Goal: Task Accomplishment & Management: Use online tool/utility

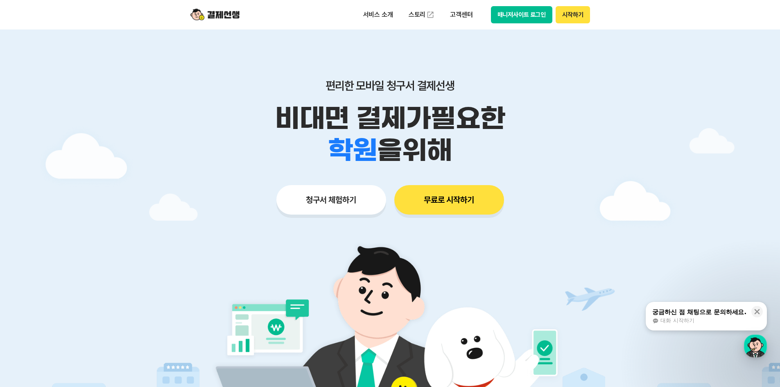
click at [568, 17] on button "시작하기" at bounding box center [573, 14] width 34 height 17
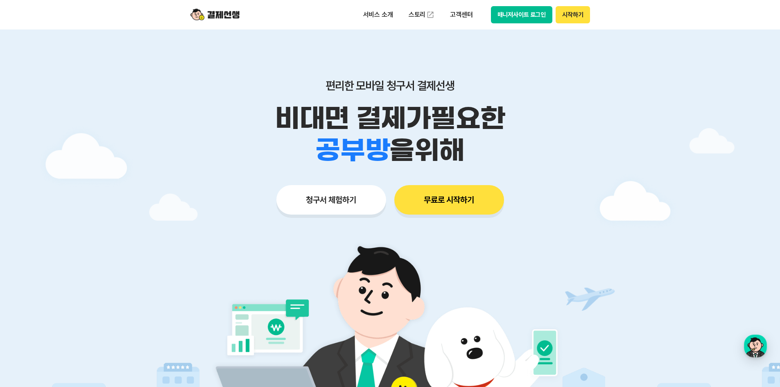
drag, startPoint x: 246, startPoint y: 14, endPoint x: 222, endPoint y: 18, distance: 24.2
click at [246, 14] on div "서비스 소개 스토리 고객센터 매니저사이트 로그인 시작하기" at bounding box center [390, 14] width 419 height 29
click at [222, 18] on img at bounding box center [214, 15] width 49 height 16
click at [472, 200] on button "무료로 시작하기" at bounding box center [449, 199] width 110 height 29
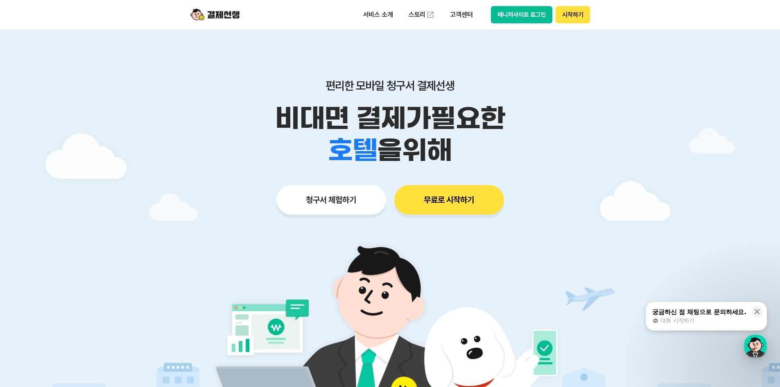
click at [284, 205] on button "청구서 체험하기" at bounding box center [331, 199] width 110 height 29
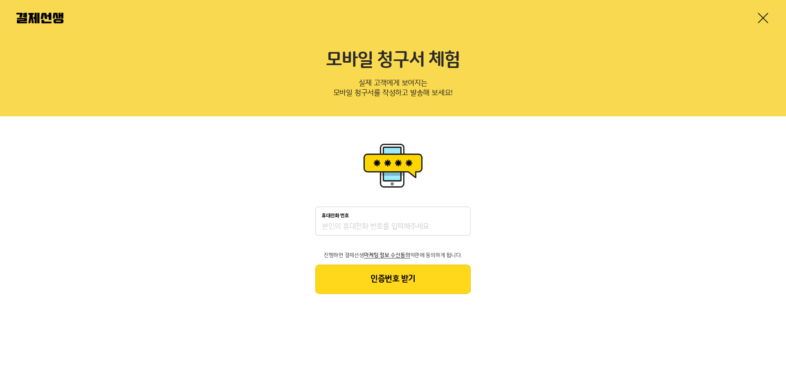
click at [40, 16] on img at bounding box center [39, 18] width 47 height 11
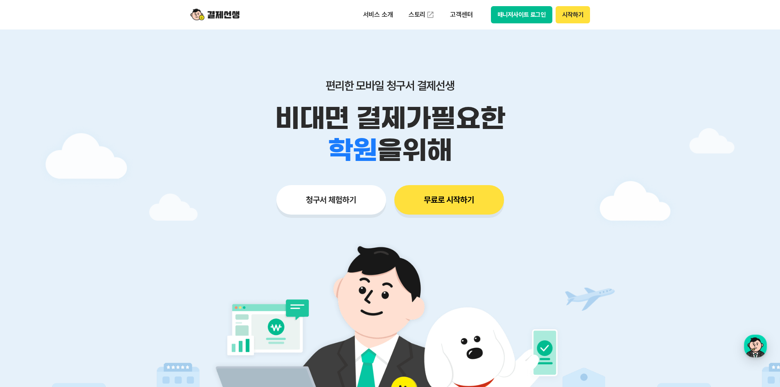
click at [565, 13] on button "시작하기" at bounding box center [573, 14] width 34 height 17
click at [536, 14] on button "매니저사이트 로그인" at bounding box center [522, 14] width 62 height 17
